Goal: Information Seeking & Learning: Learn about a topic

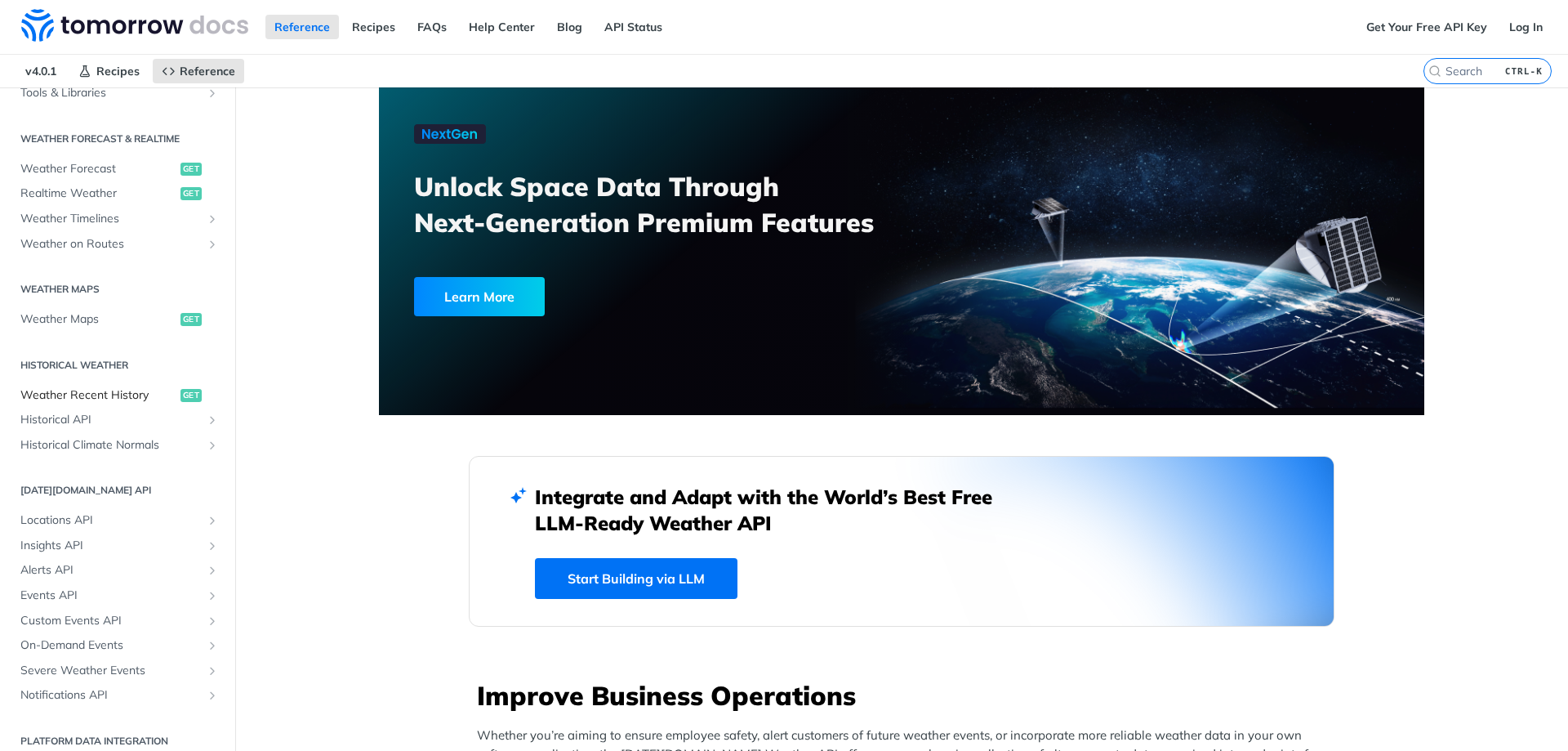
scroll to position [335, 0]
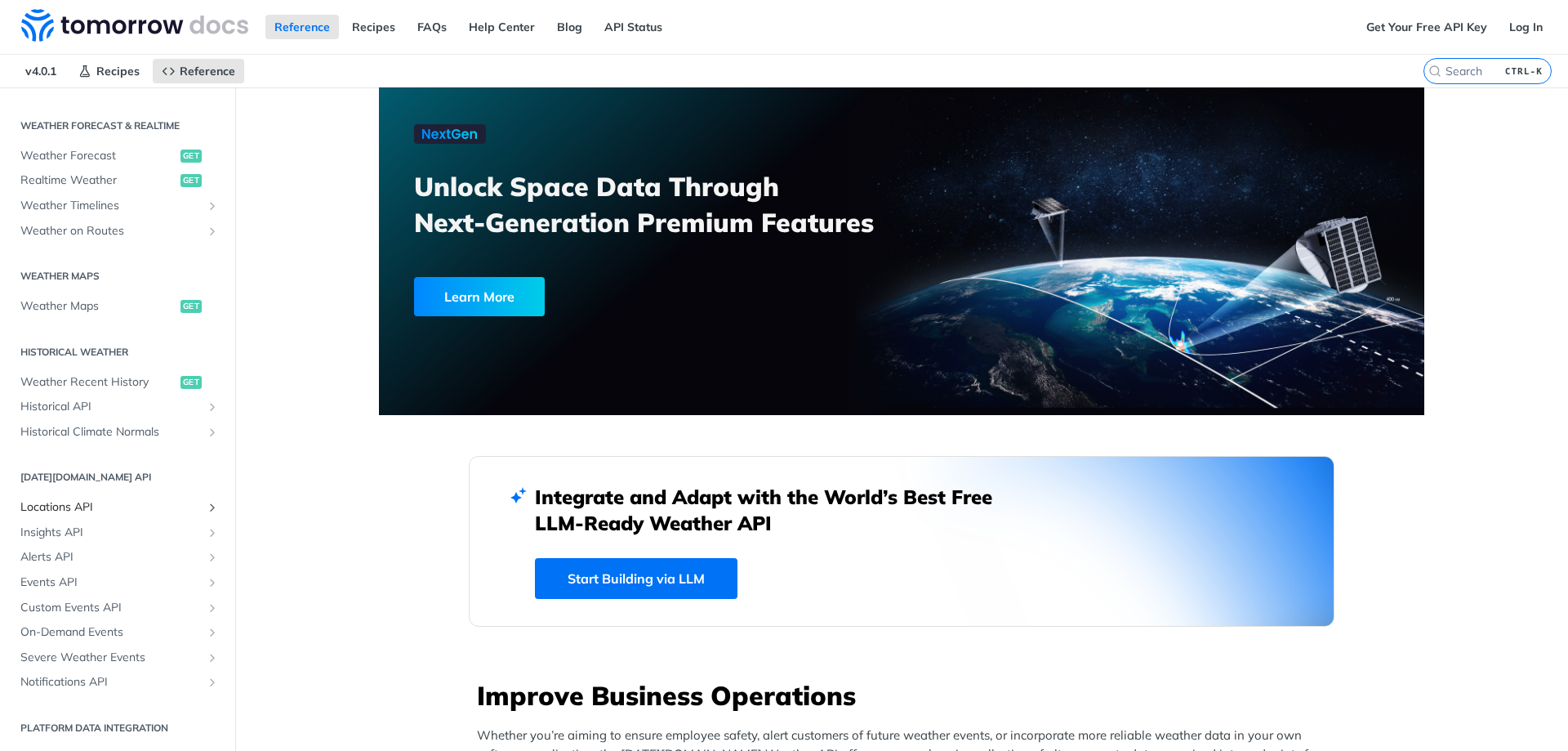
click at [92, 505] on span "Locations API" at bounding box center [111, 507] width 181 height 16
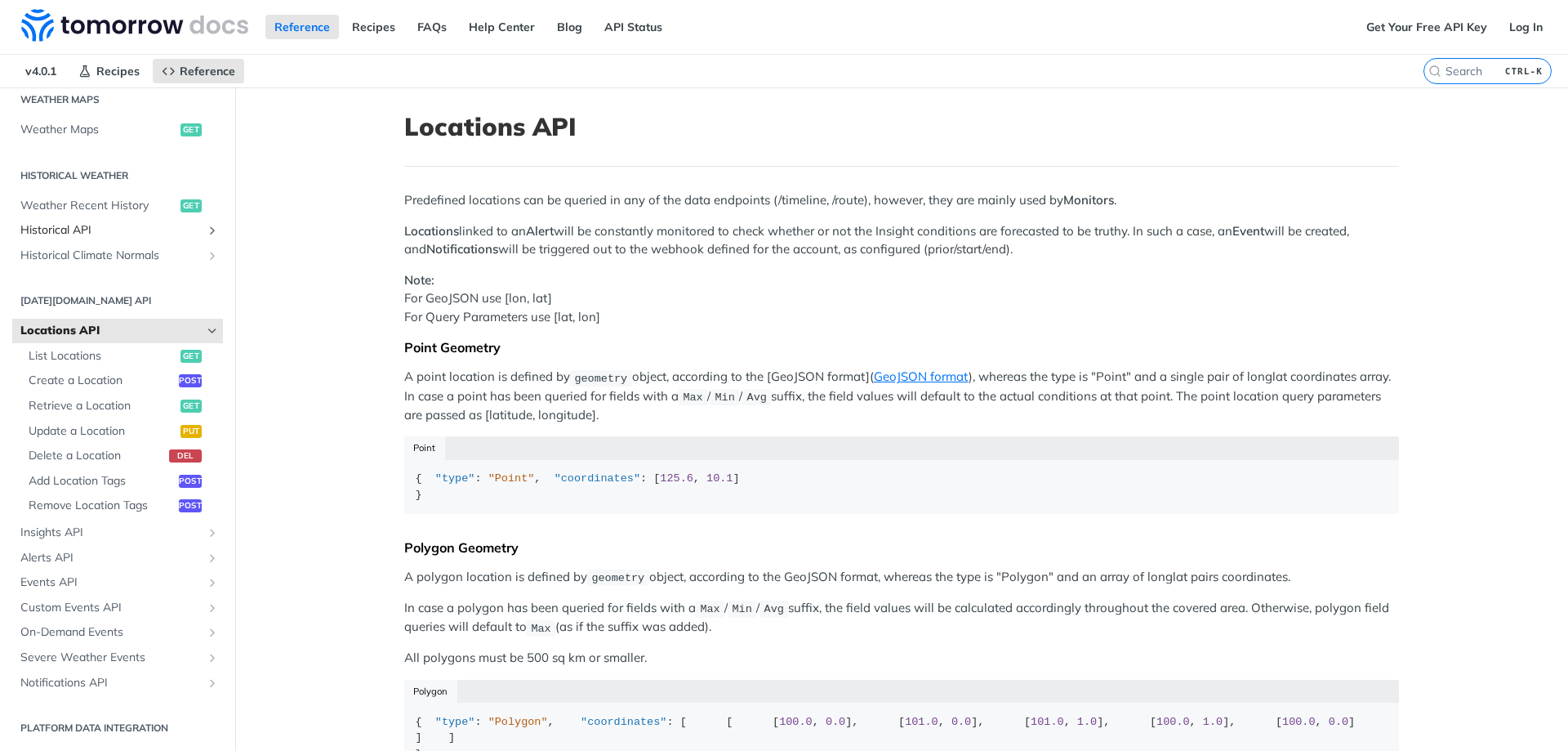
click at [102, 225] on span "Historical API" at bounding box center [111, 230] width 181 height 16
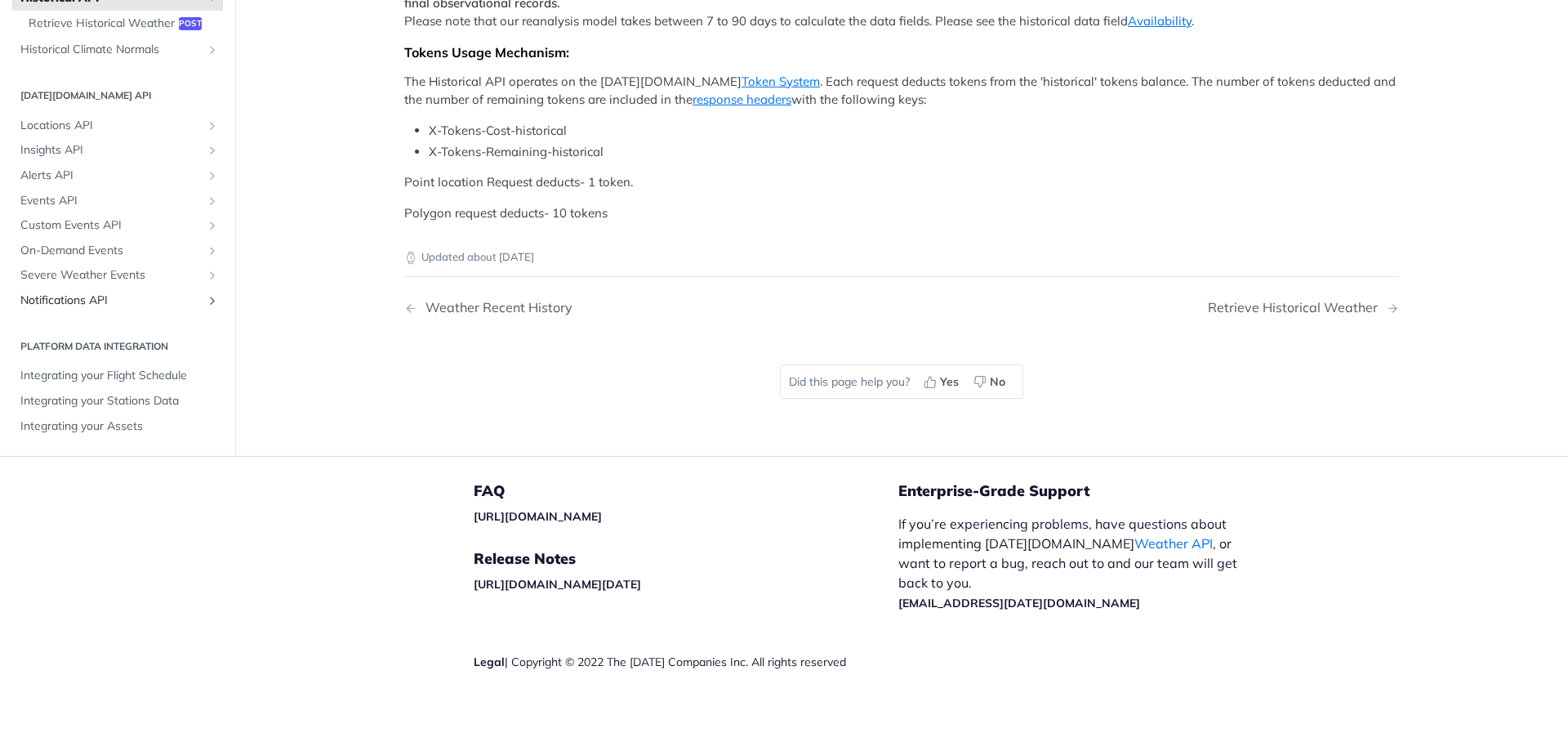
scroll to position [817, 0]
click at [108, 234] on span "Custom Events API" at bounding box center [111, 225] width 181 height 16
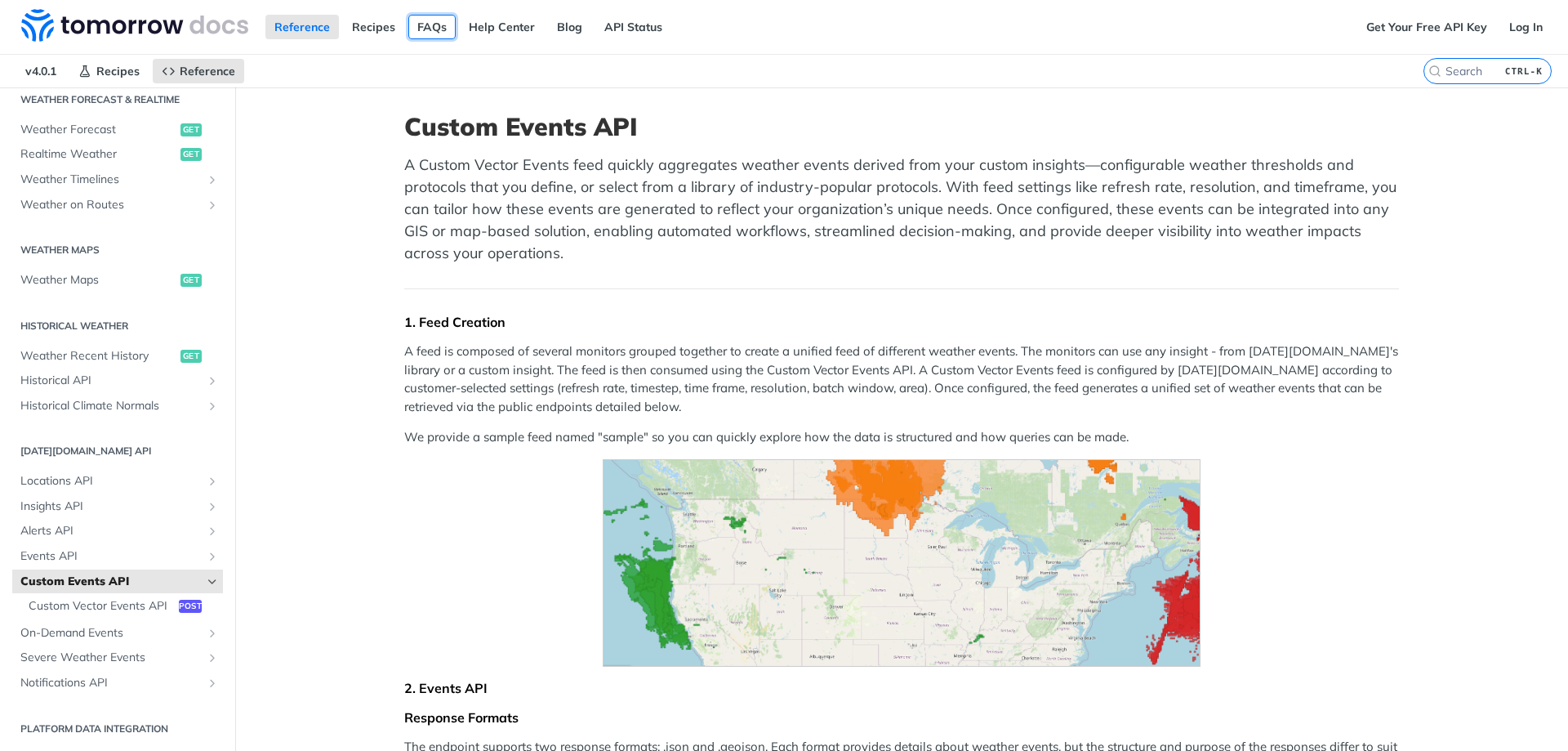
click at [421, 33] on link "FAQs" at bounding box center [432, 26] width 47 height 25
click at [97, 147] on span "Realtime Weather" at bounding box center [98, 154] width 156 height 16
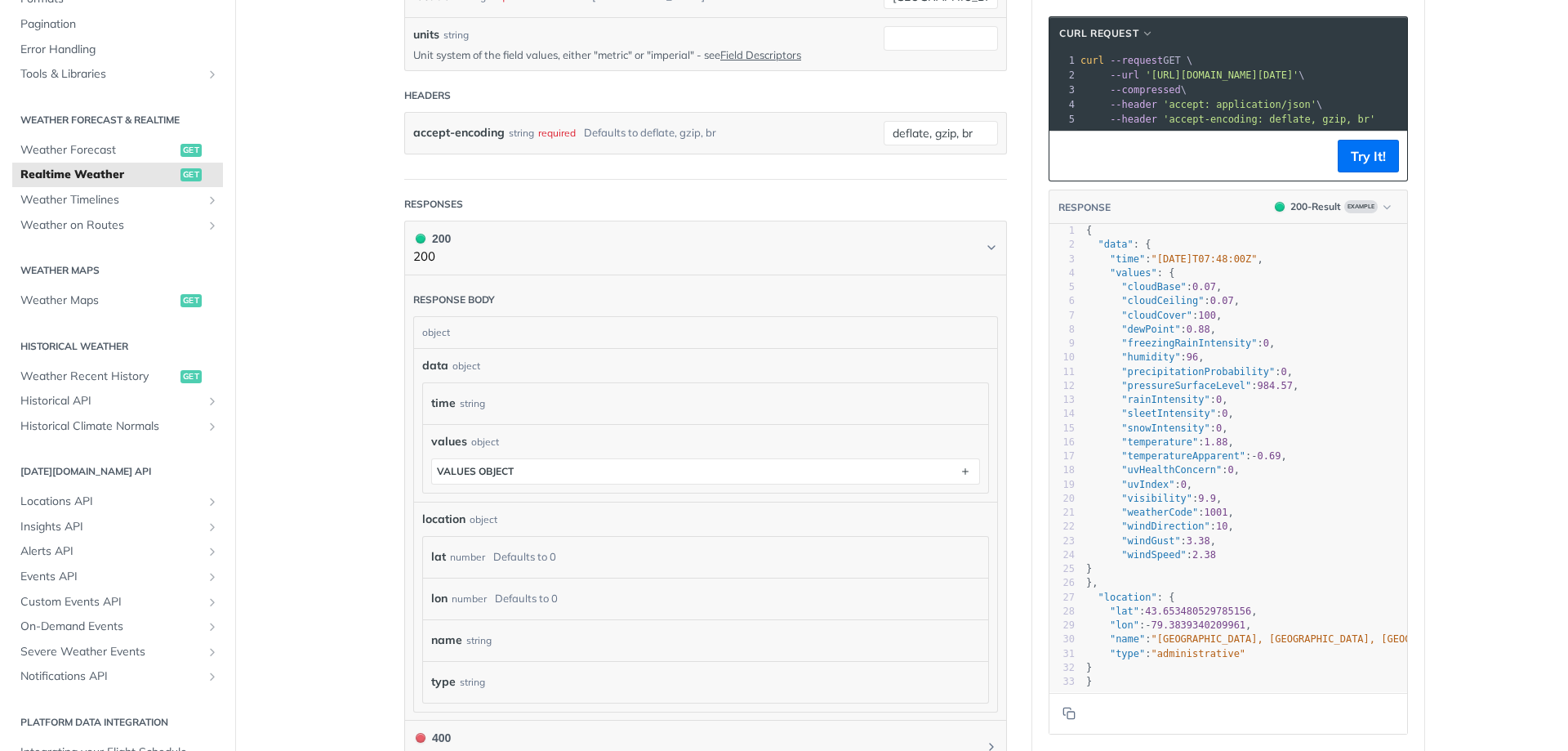
scroll to position [654, 0]
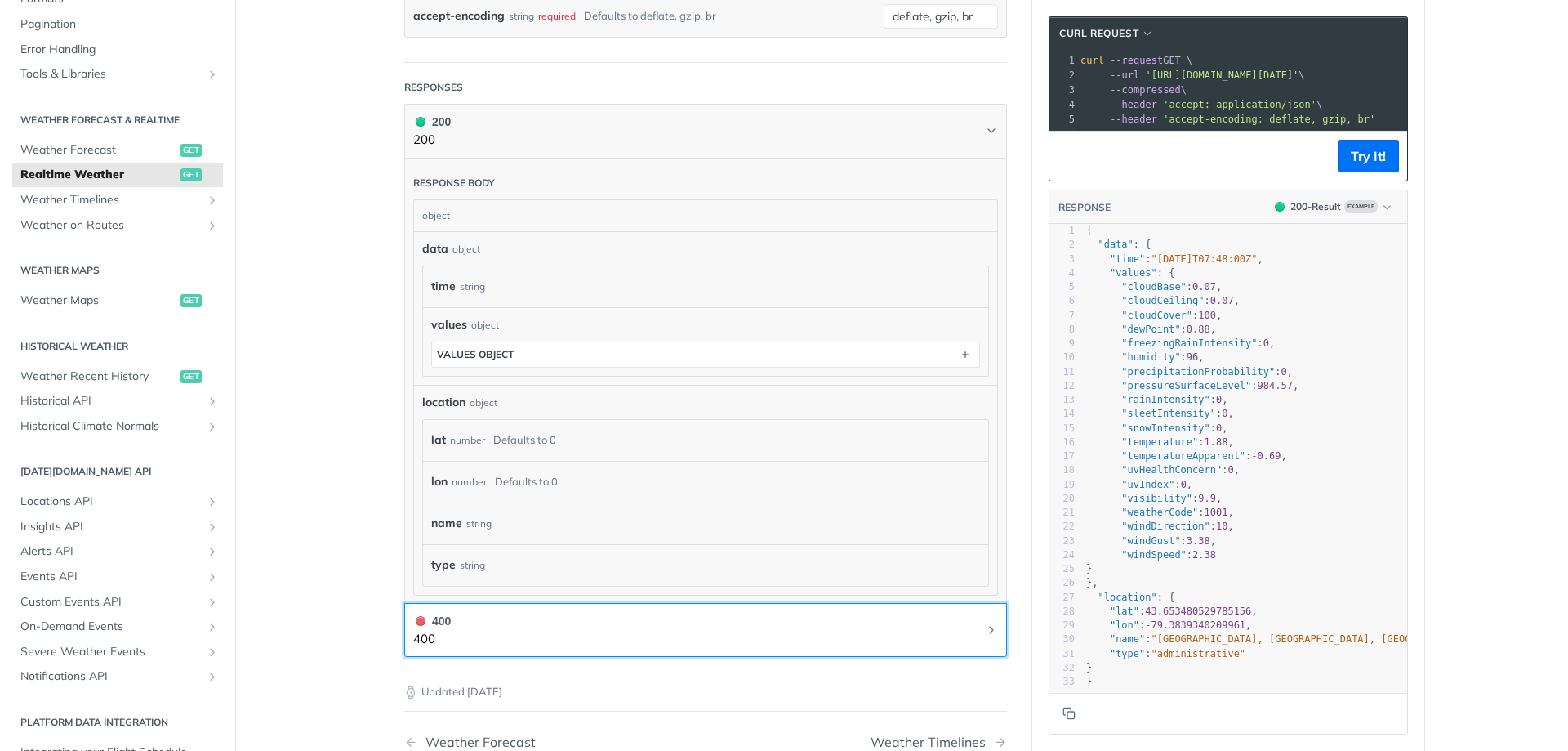
click at [718, 618] on button "400 400" at bounding box center [706, 630] width 585 height 36
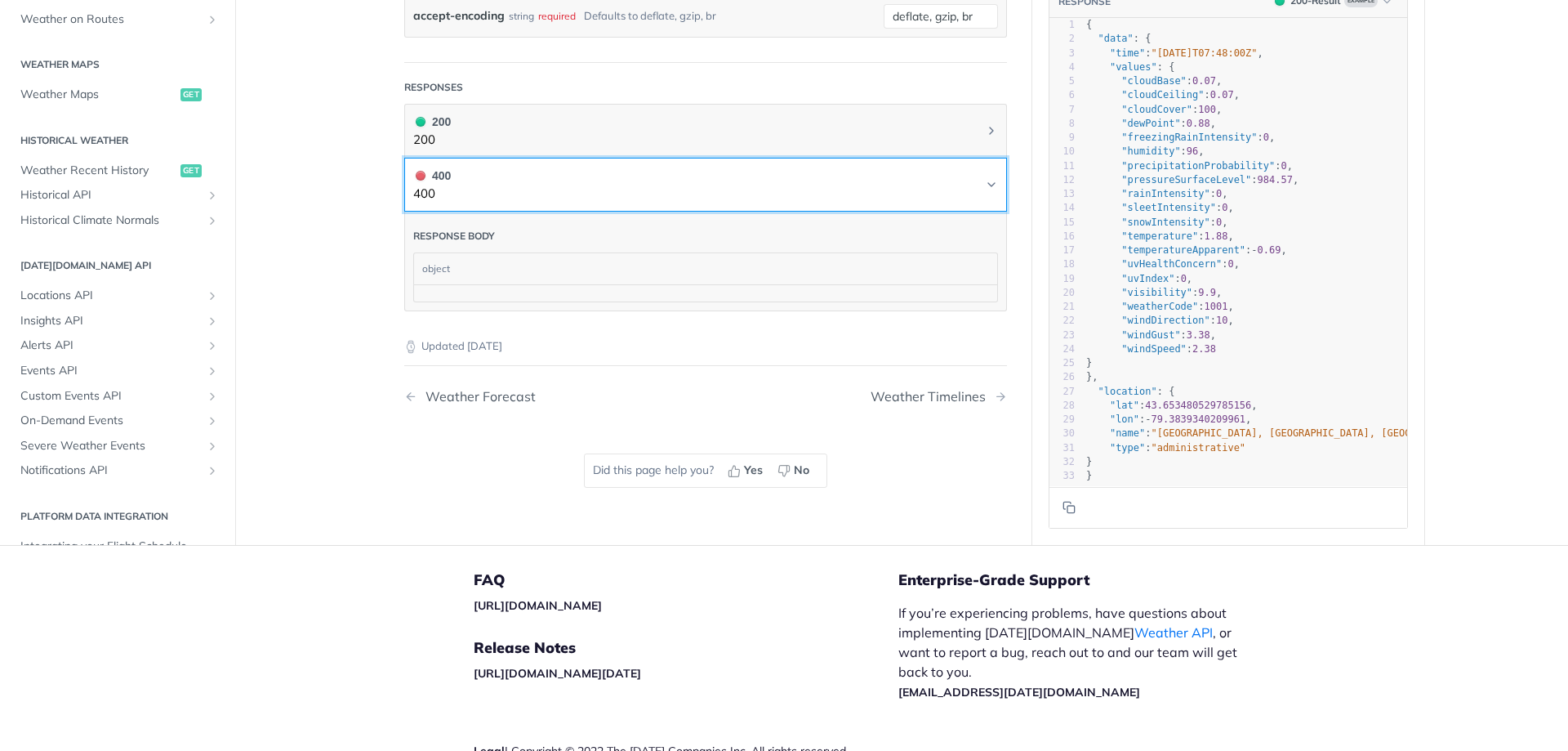
click at [458, 190] on button "400 400" at bounding box center [706, 185] width 585 height 36
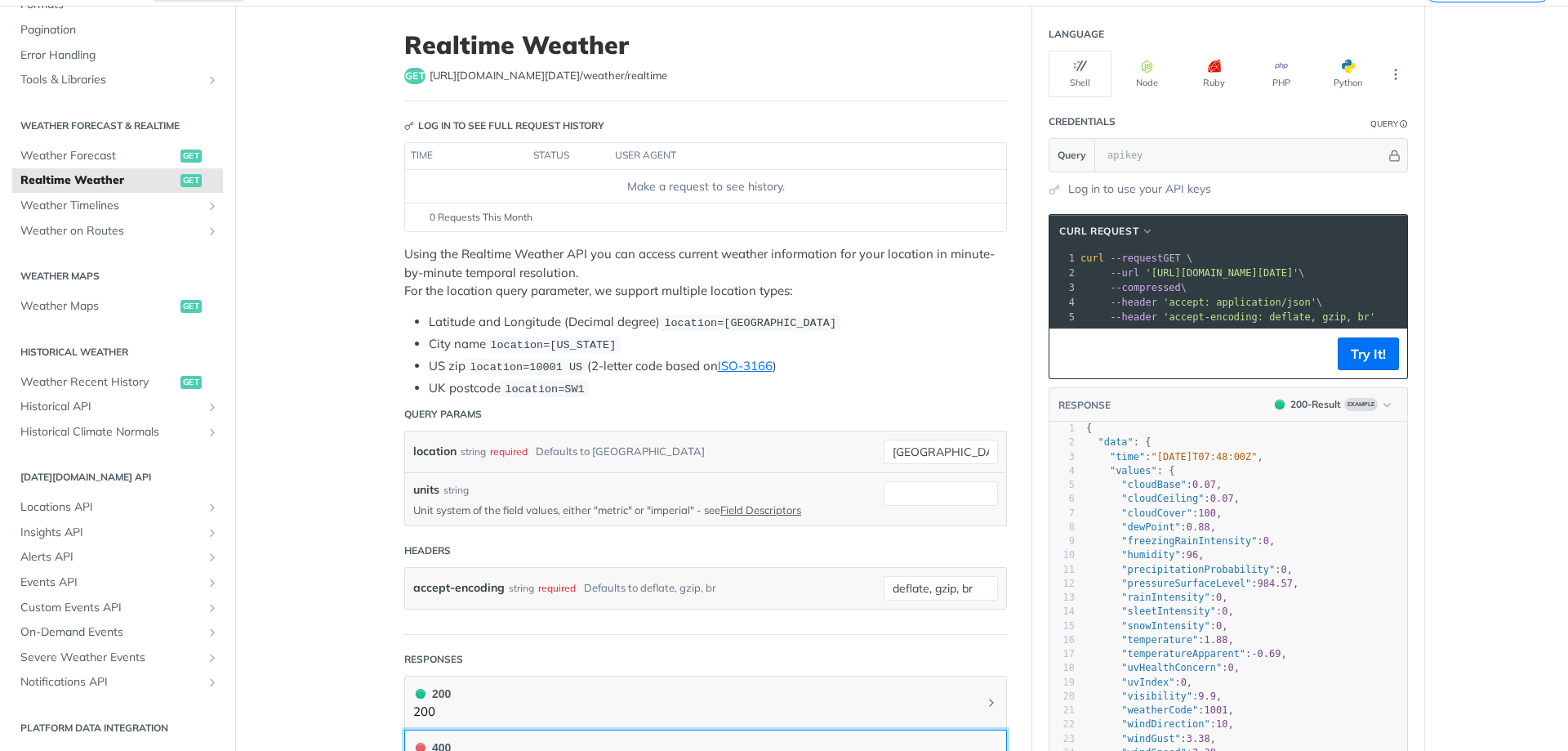
scroll to position [0, 0]
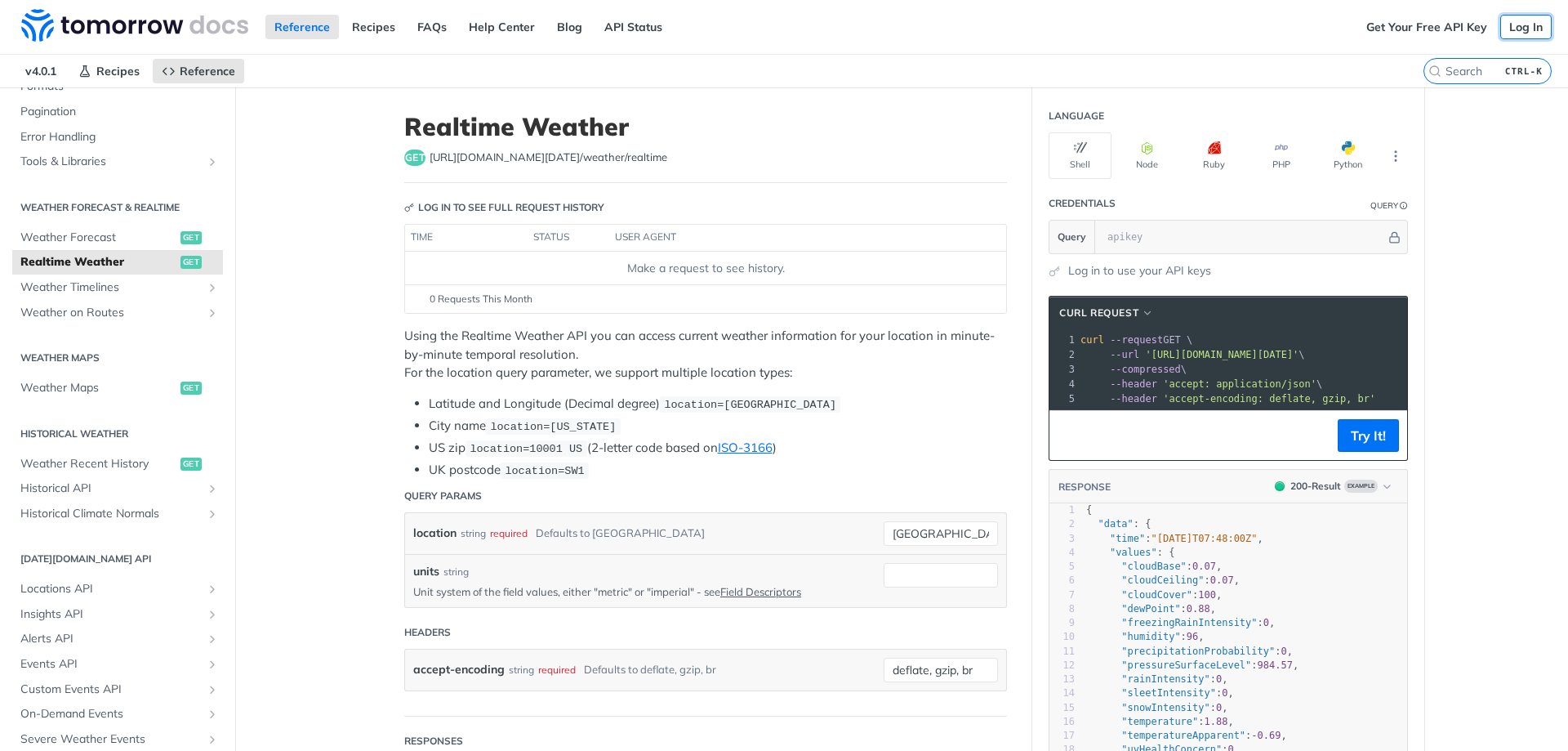
click at [1500, 27] on link "Log In" at bounding box center [1526, 26] width 52 height 25
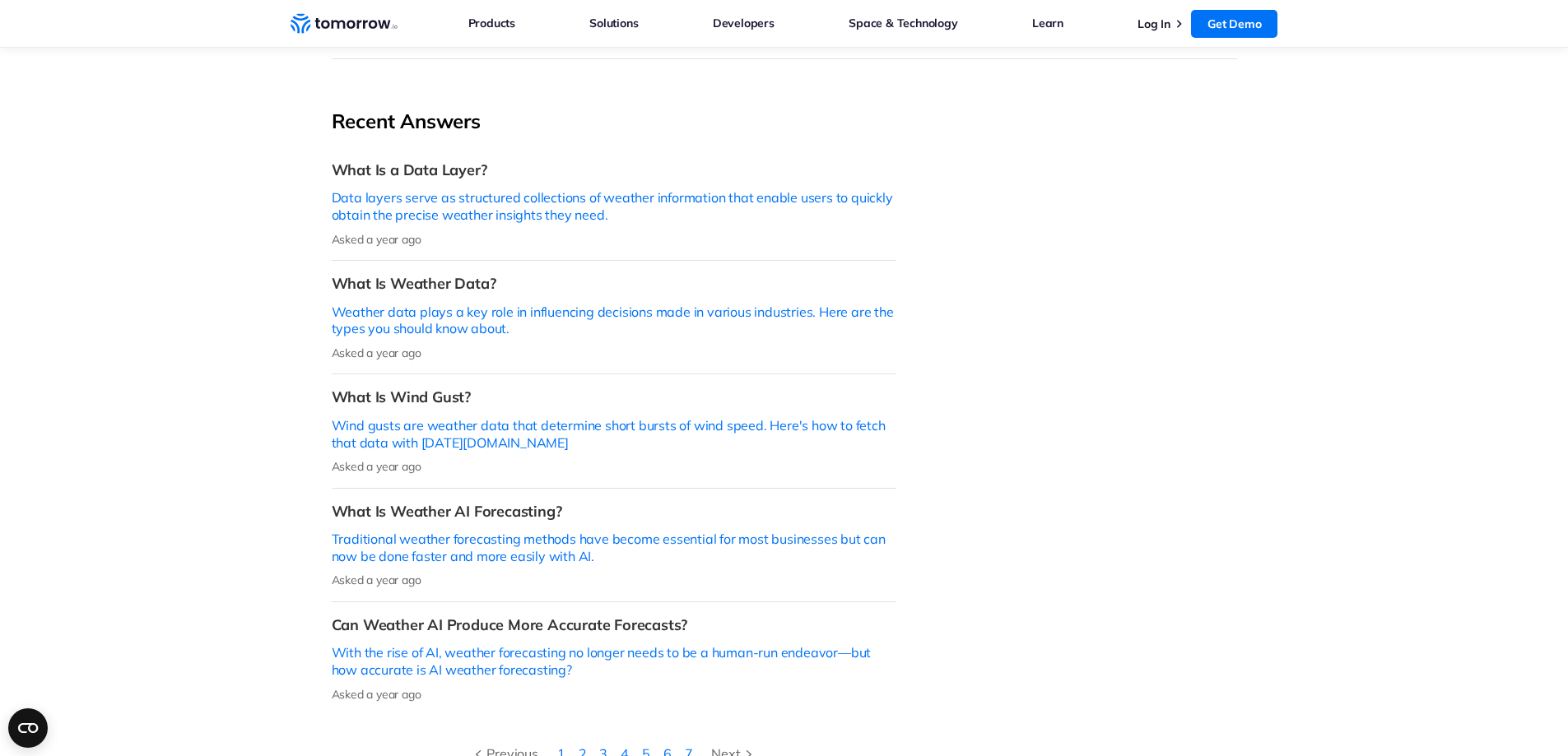
scroll to position [411, 0]
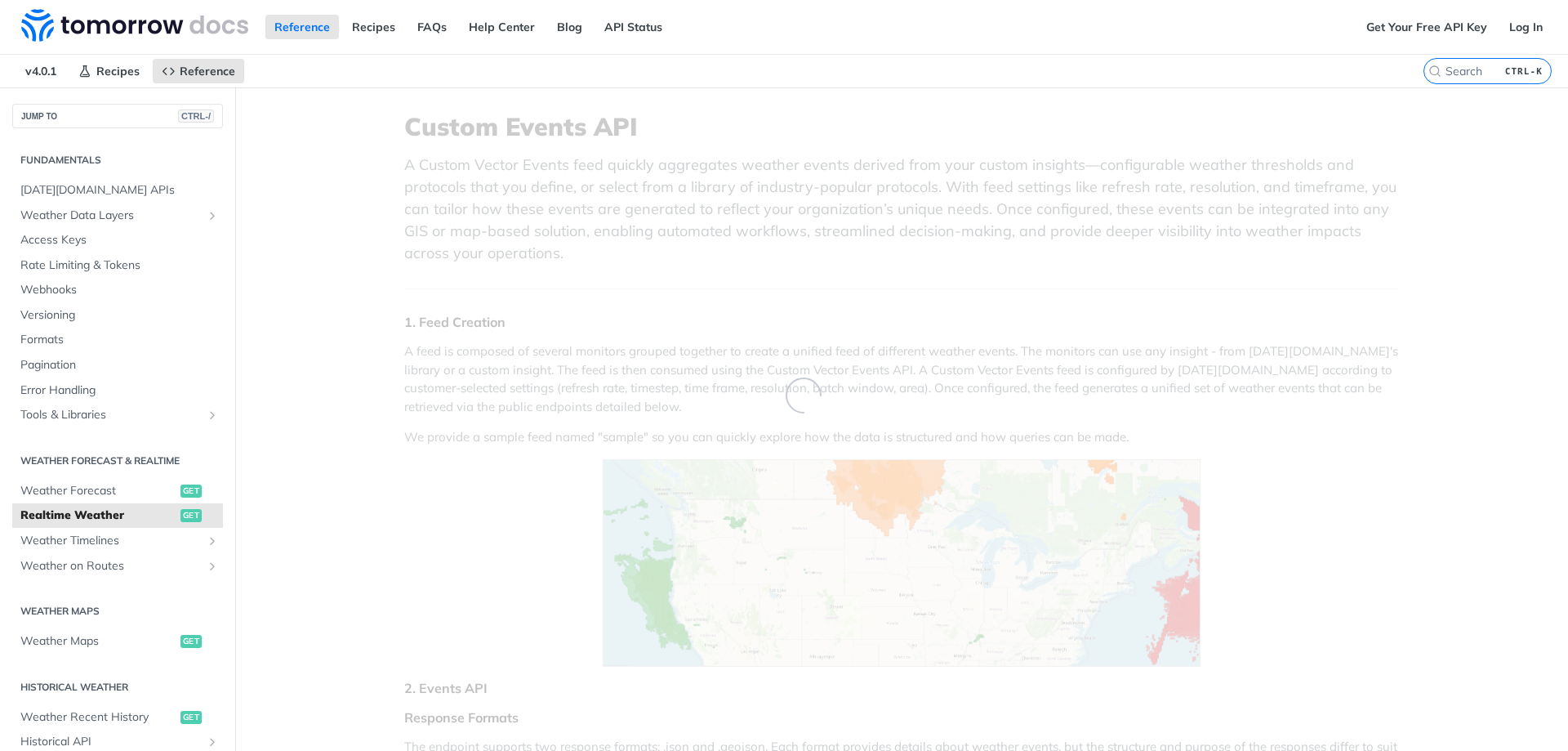
scroll to position [335, 0]
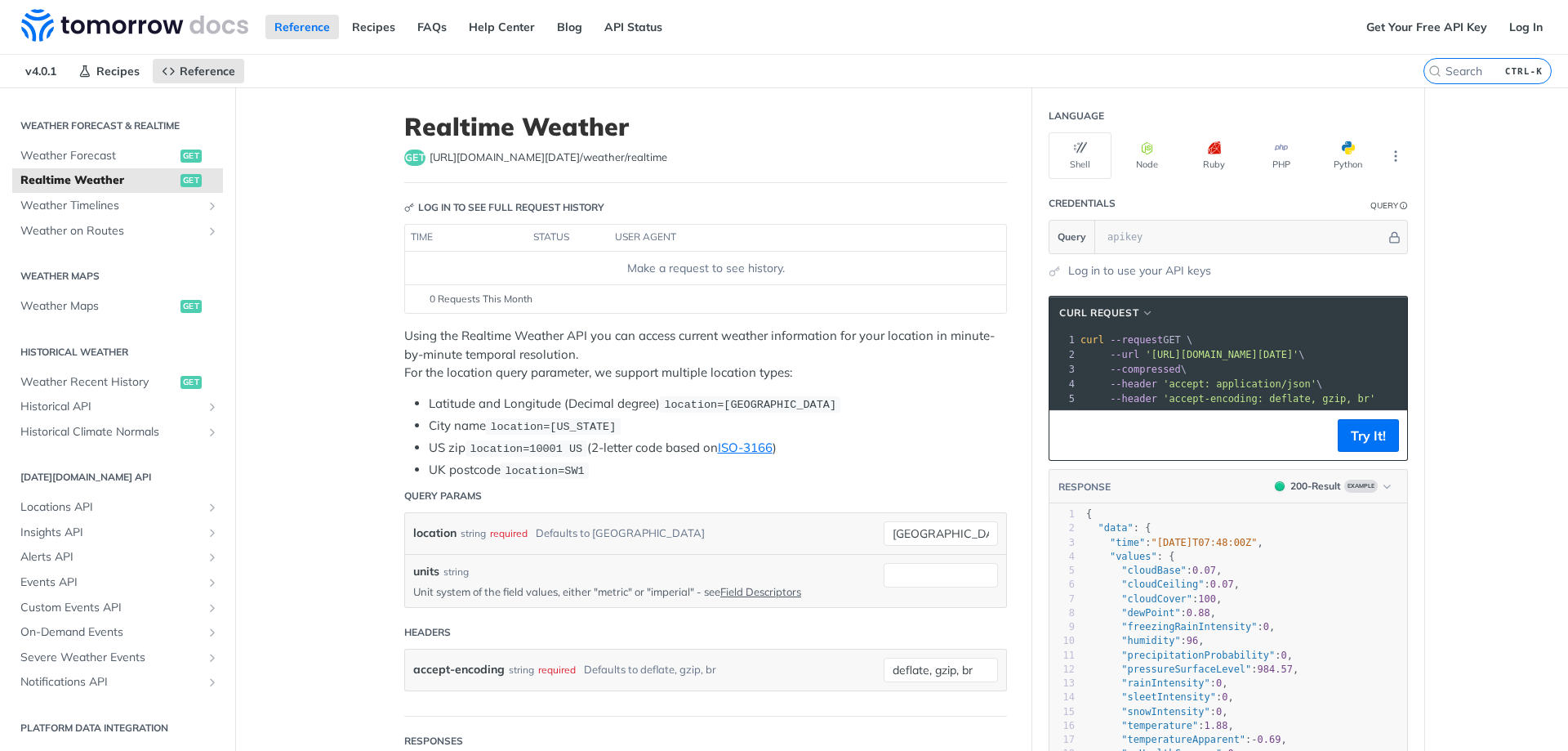
click at [758, 393] on div "Using the Realtime Weather API you can access current weather information for y…" at bounding box center [706, 403] width 603 height 153
click at [1500, 34] on link "Log In" at bounding box center [1526, 26] width 52 height 25
click at [1513, 25] on link "Log In" at bounding box center [1526, 26] width 52 height 25
click at [1423, 14] on div "Get Your Free API Key Log In" at bounding box center [1463, 27] width 211 height 54
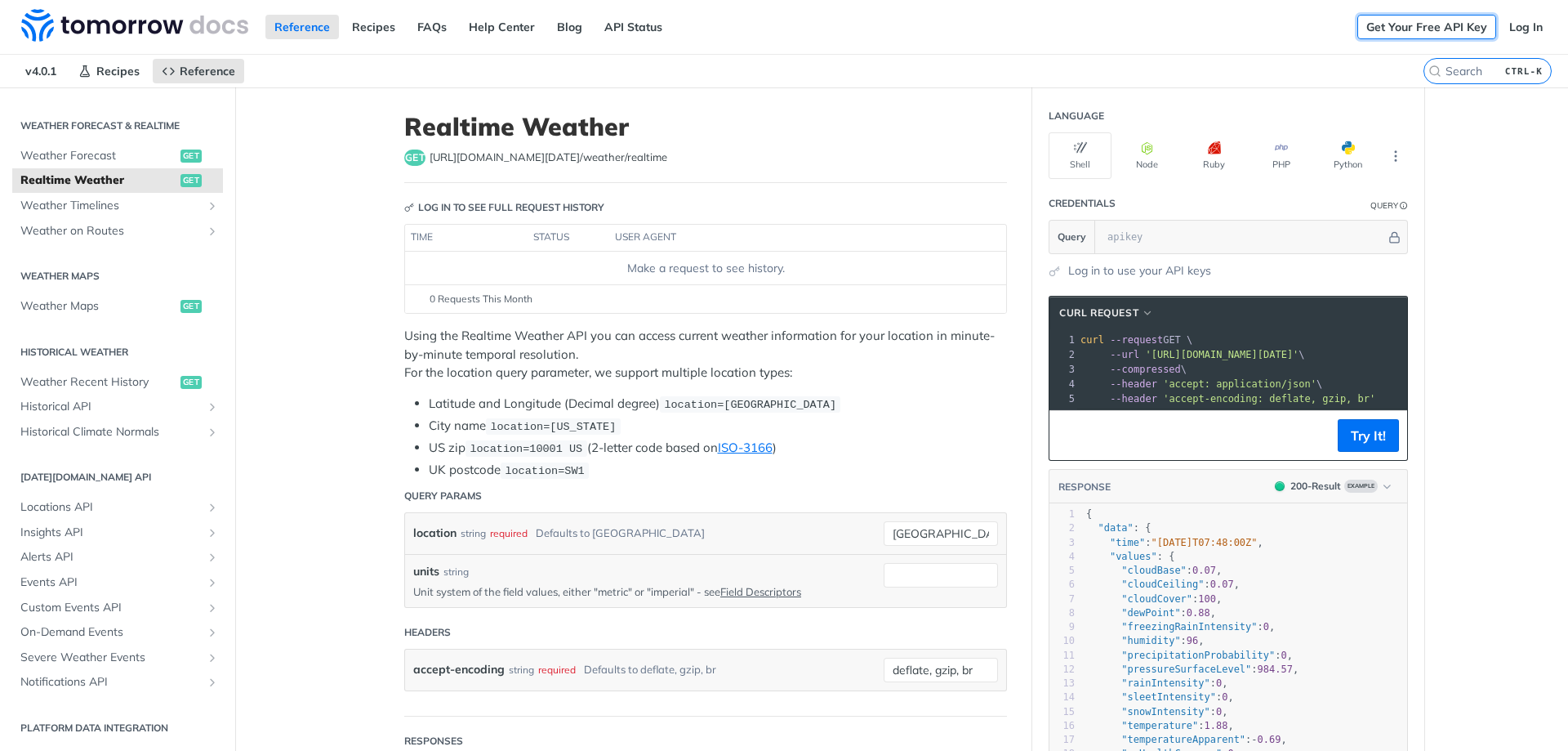
click at [1422, 25] on link "Get Your Free API Key" at bounding box center [1427, 26] width 139 height 25
click at [1540, 24] on div "Get Your Free API Key Log In" at bounding box center [1463, 27] width 211 height 54
click at [1532, 24] on link "Log In" at bounding box center [1526, 26] width 52 height 25
